Goal: Information Seeking & Learning: Learn about a topic

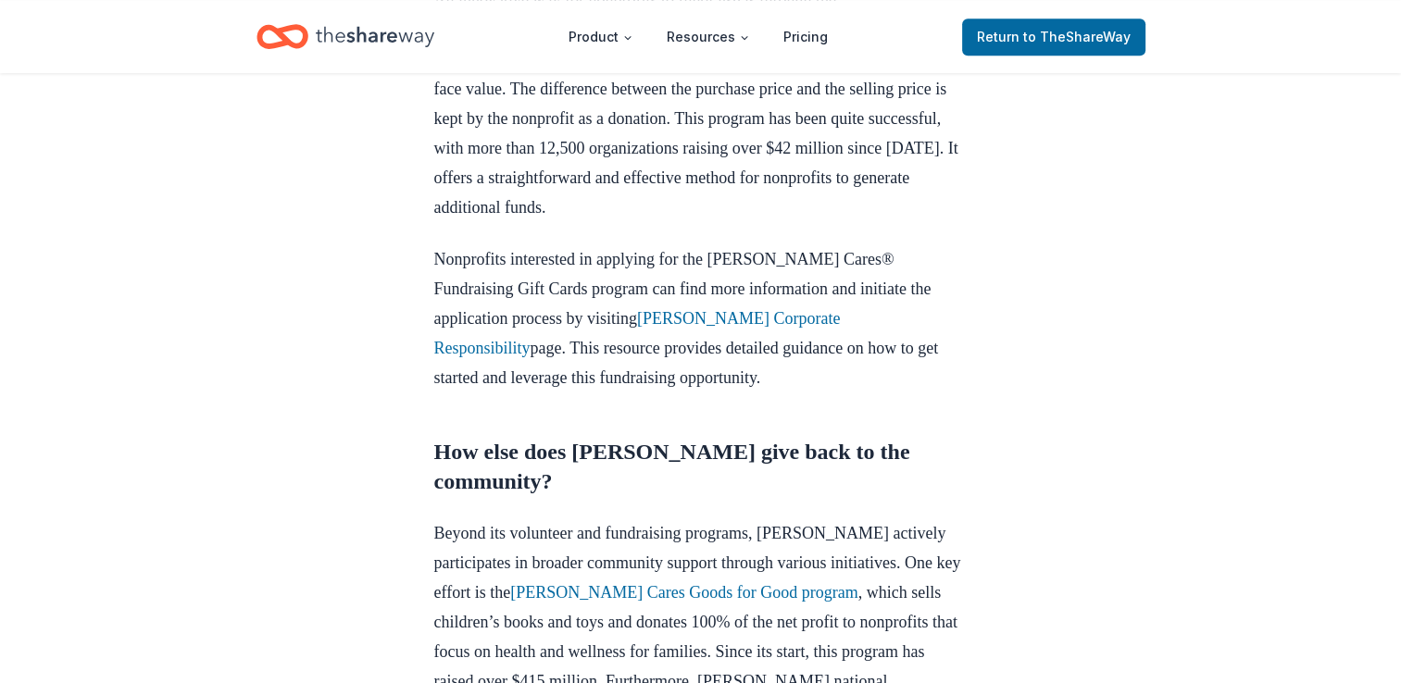
scroll to position [1407, 0]
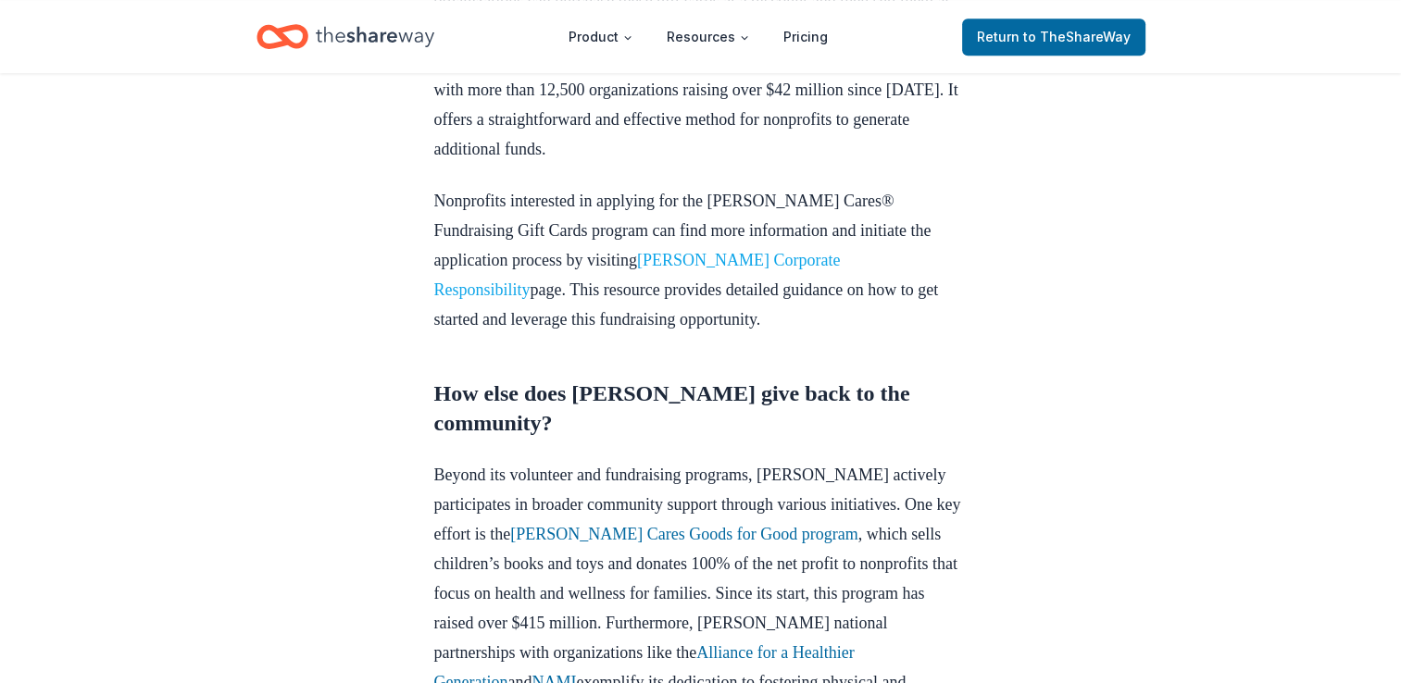
click at [741, 265] on link "[PERSON_NAME] Corporate Responsibility" at bounding box center [637, 275] width 406 height 48
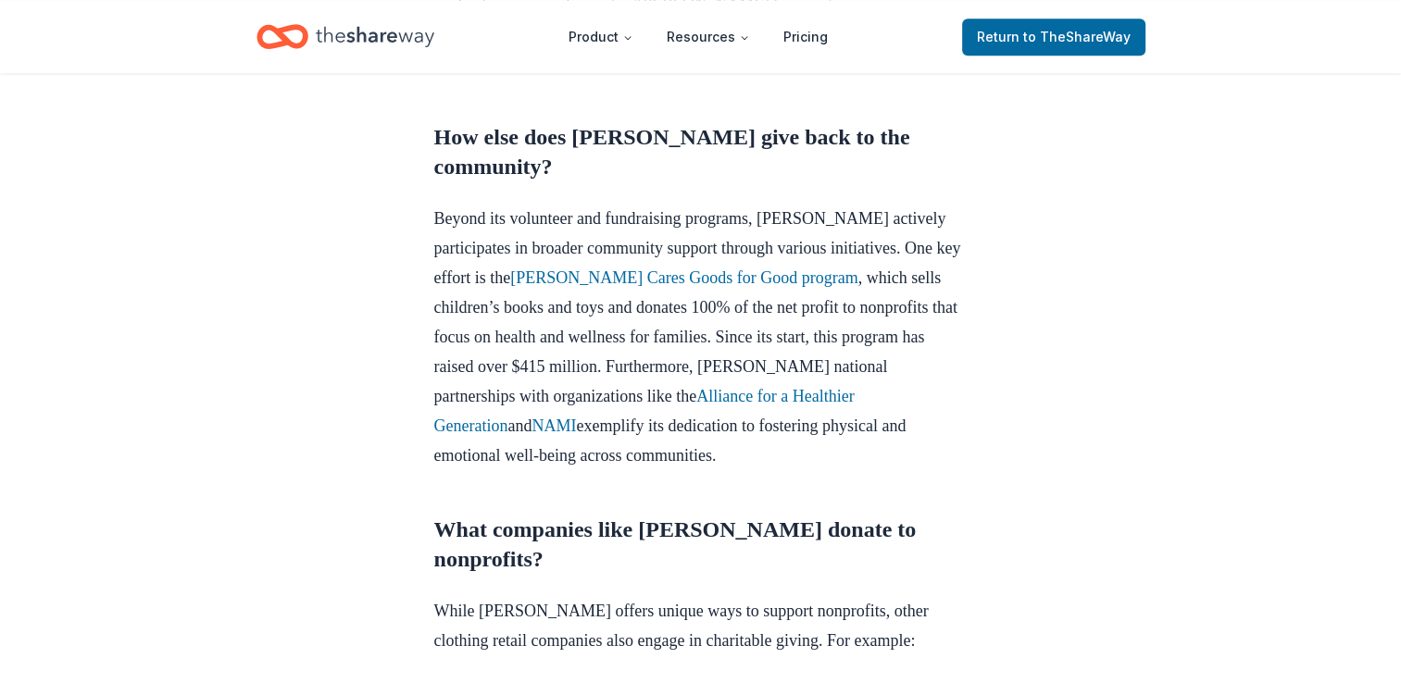
scroll to position [1666, 0]
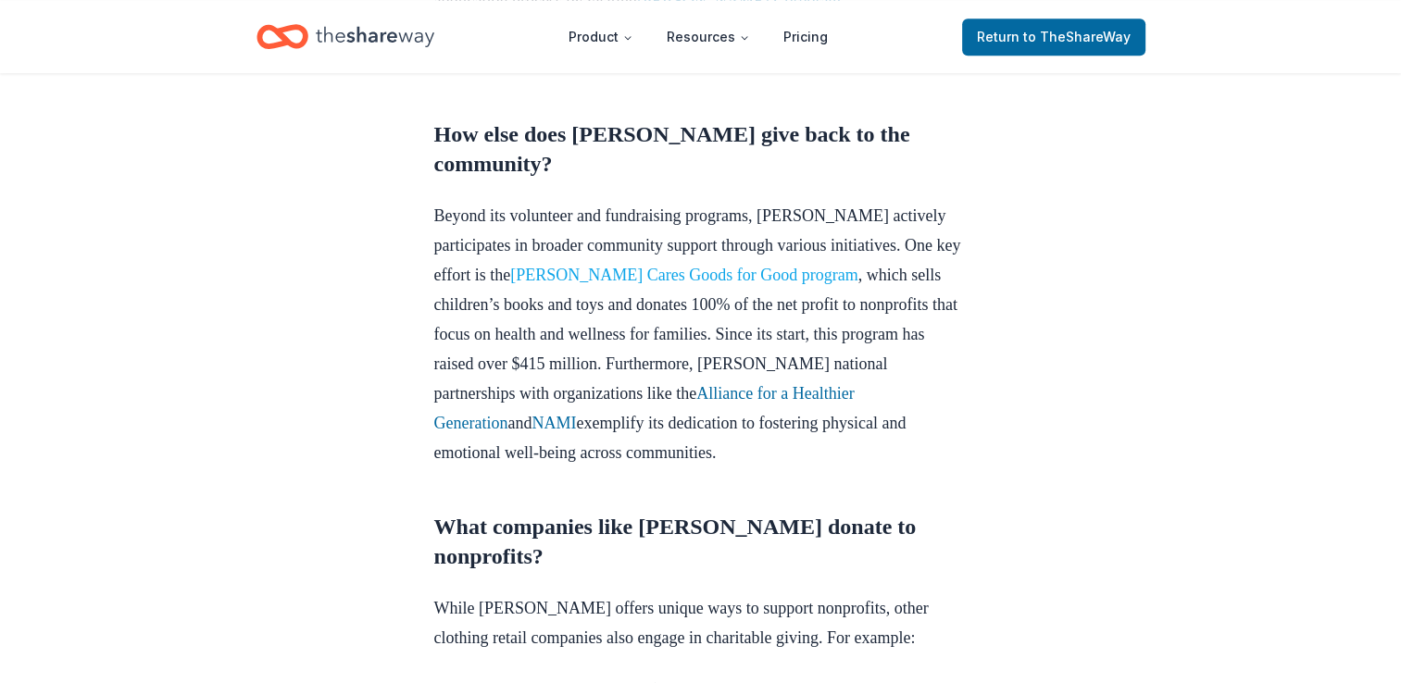
click at [697, 281] on link "[PERSON_NAME] Cares Goods for Good program" at bounding box center [683, 275] width 347 height 19
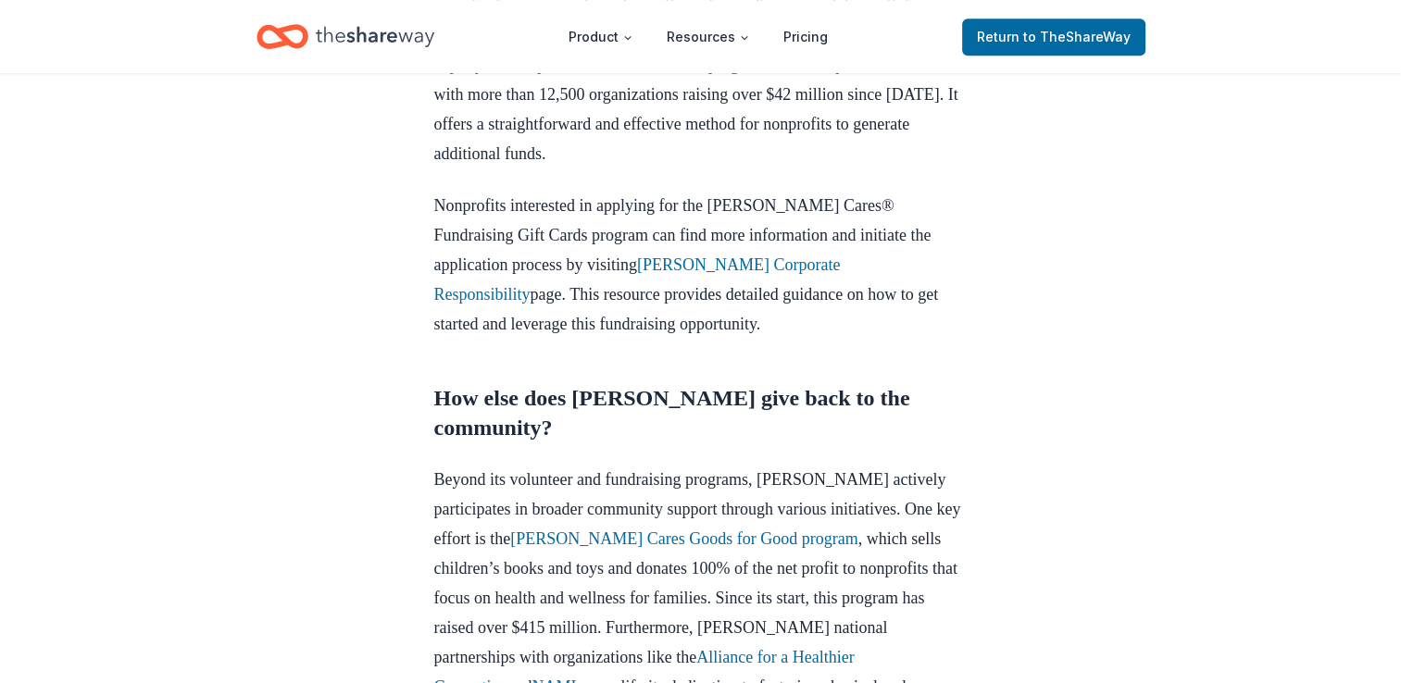
scroll to position [1407, 0]
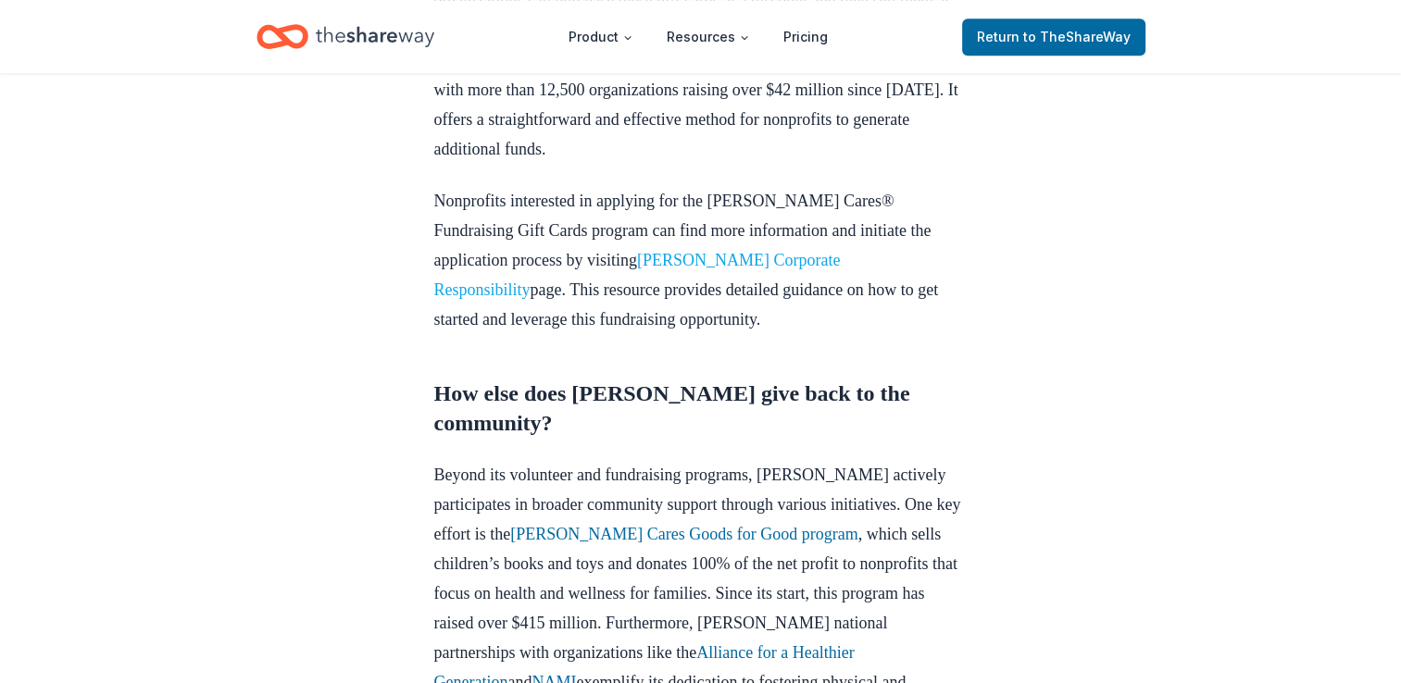
click at [679, 260] on link "[PERSON_NAME] Corporate Responsibility" at bounding box center [637, 275] width 406 height 48
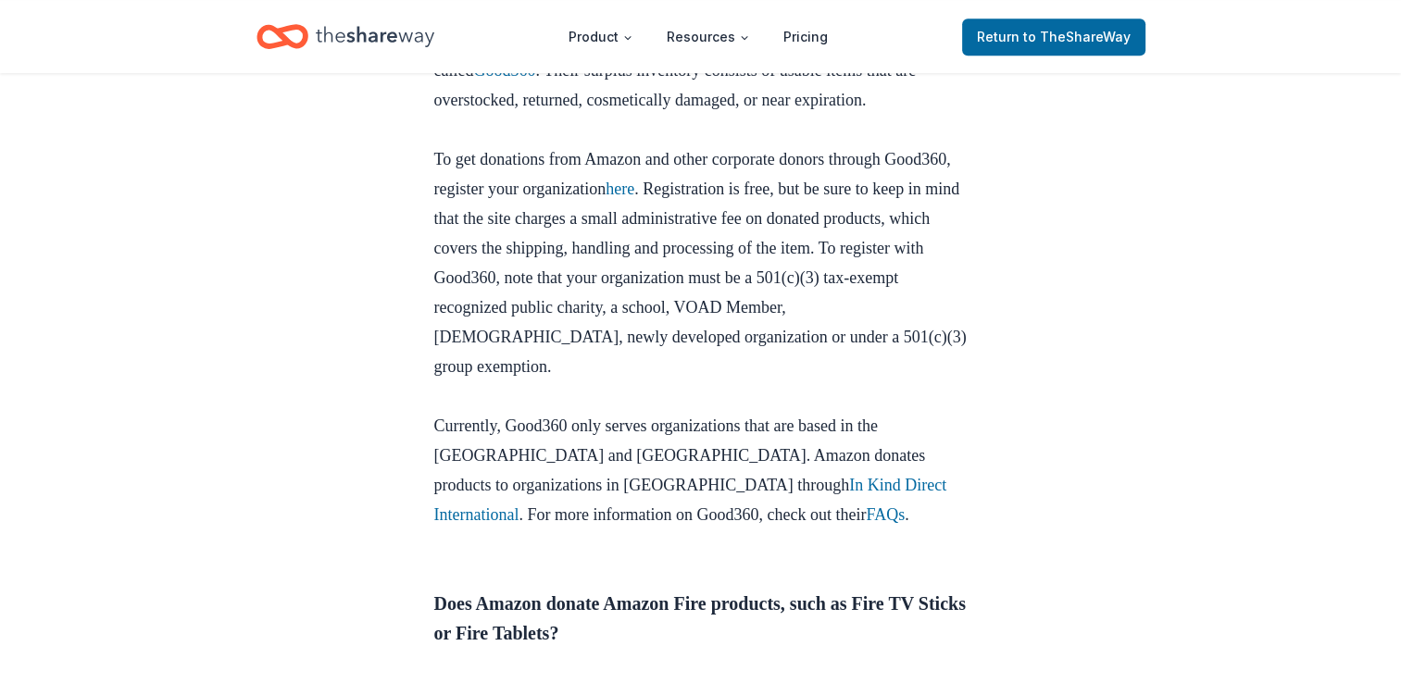
scroll to position [1074, 0]
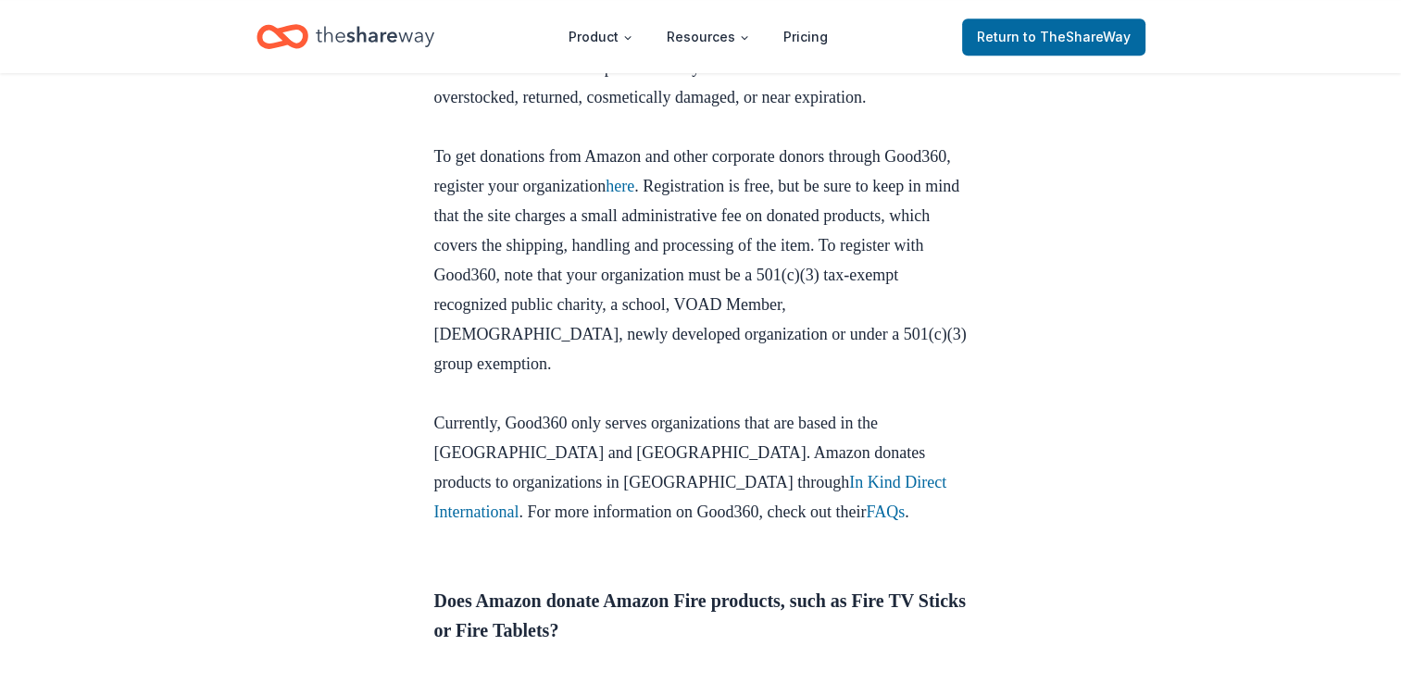
click at [526, 77] on link "Good360" at bounding box center [504, 67] width 62 height 19
